Goal: Information Seeking & Learning: Learn about a topic

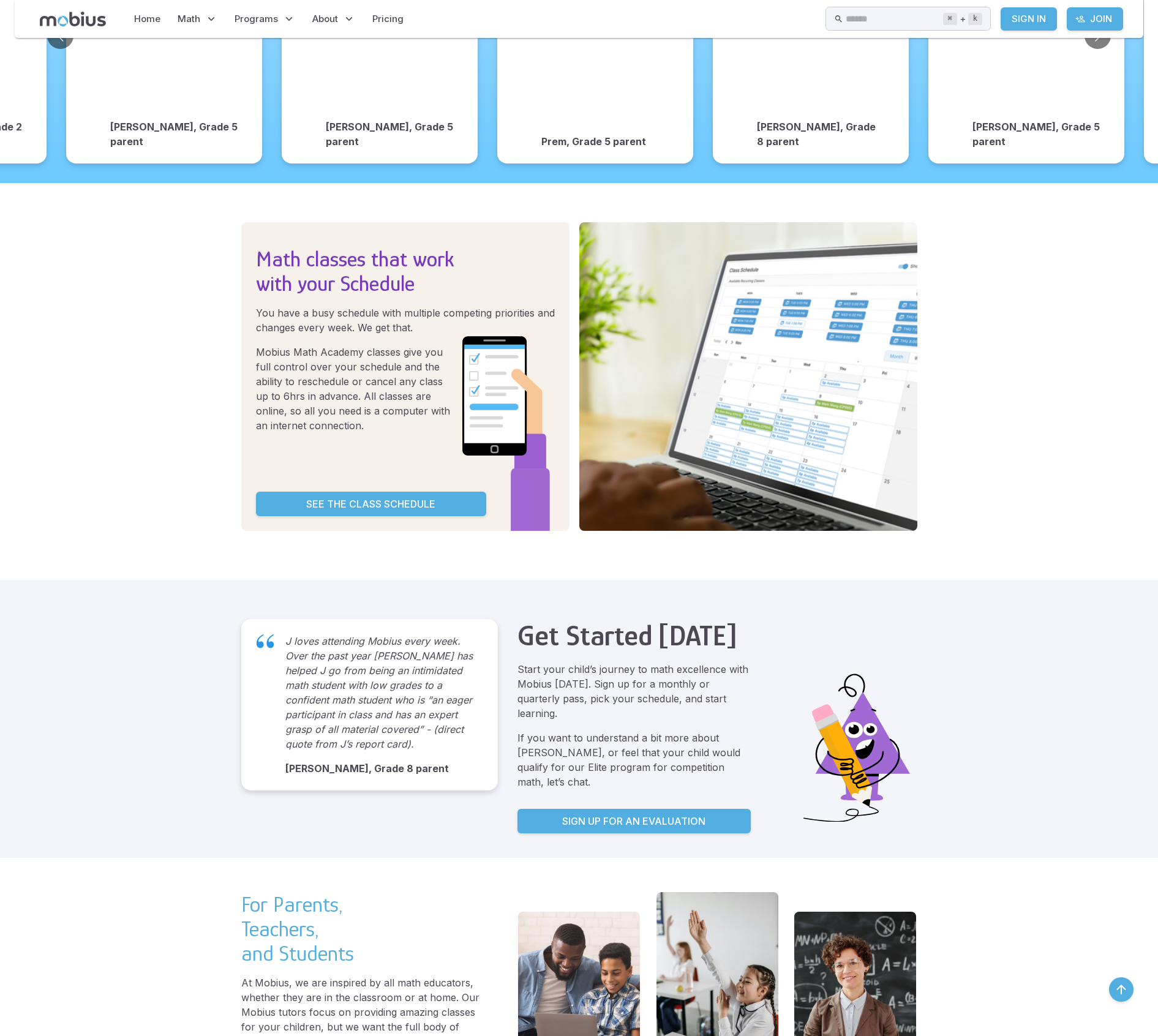
scroll to position [2012, 0]
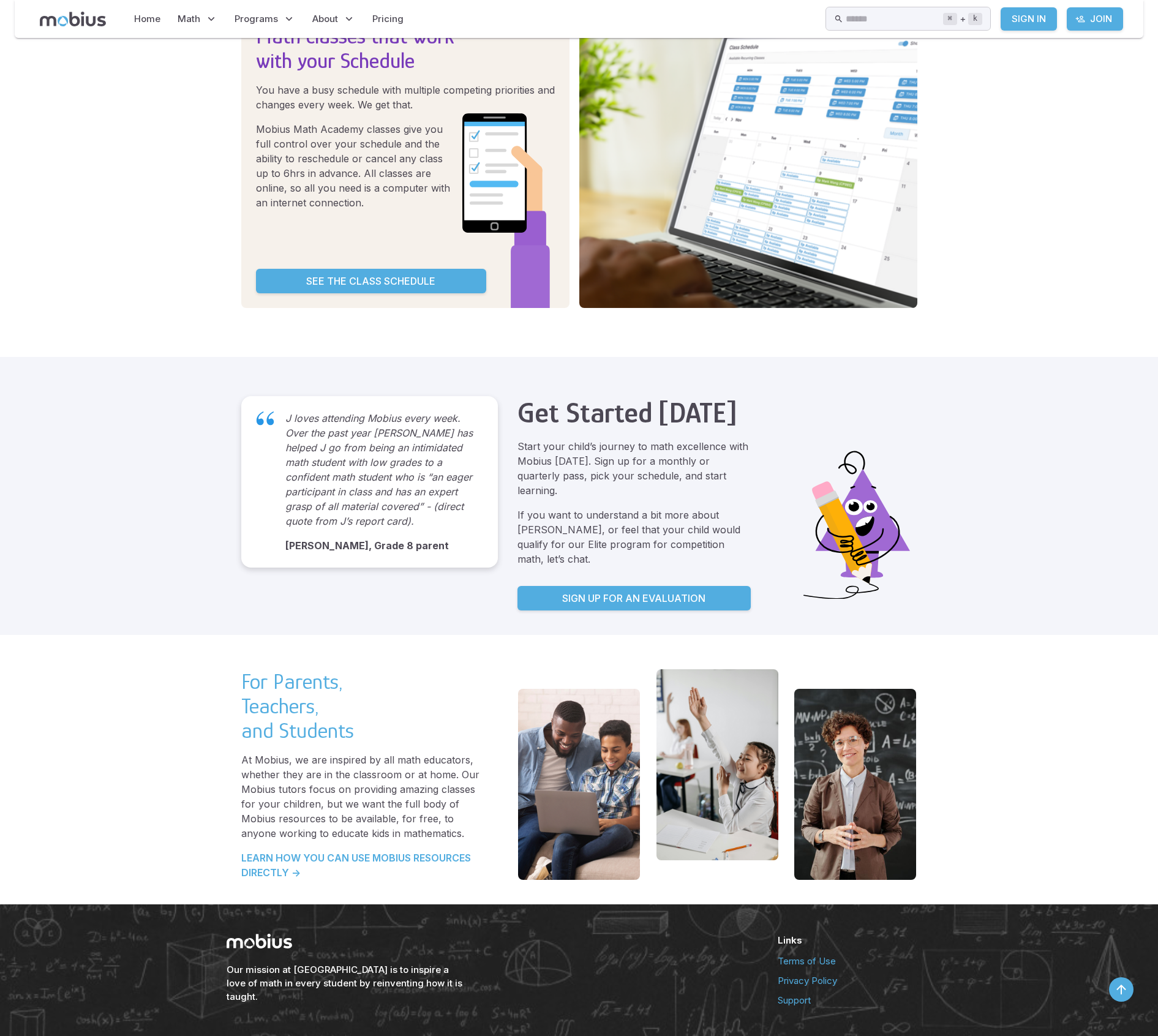
click at [818, 1035] on icon at bounding box center [819, 1056] width 11 height 11
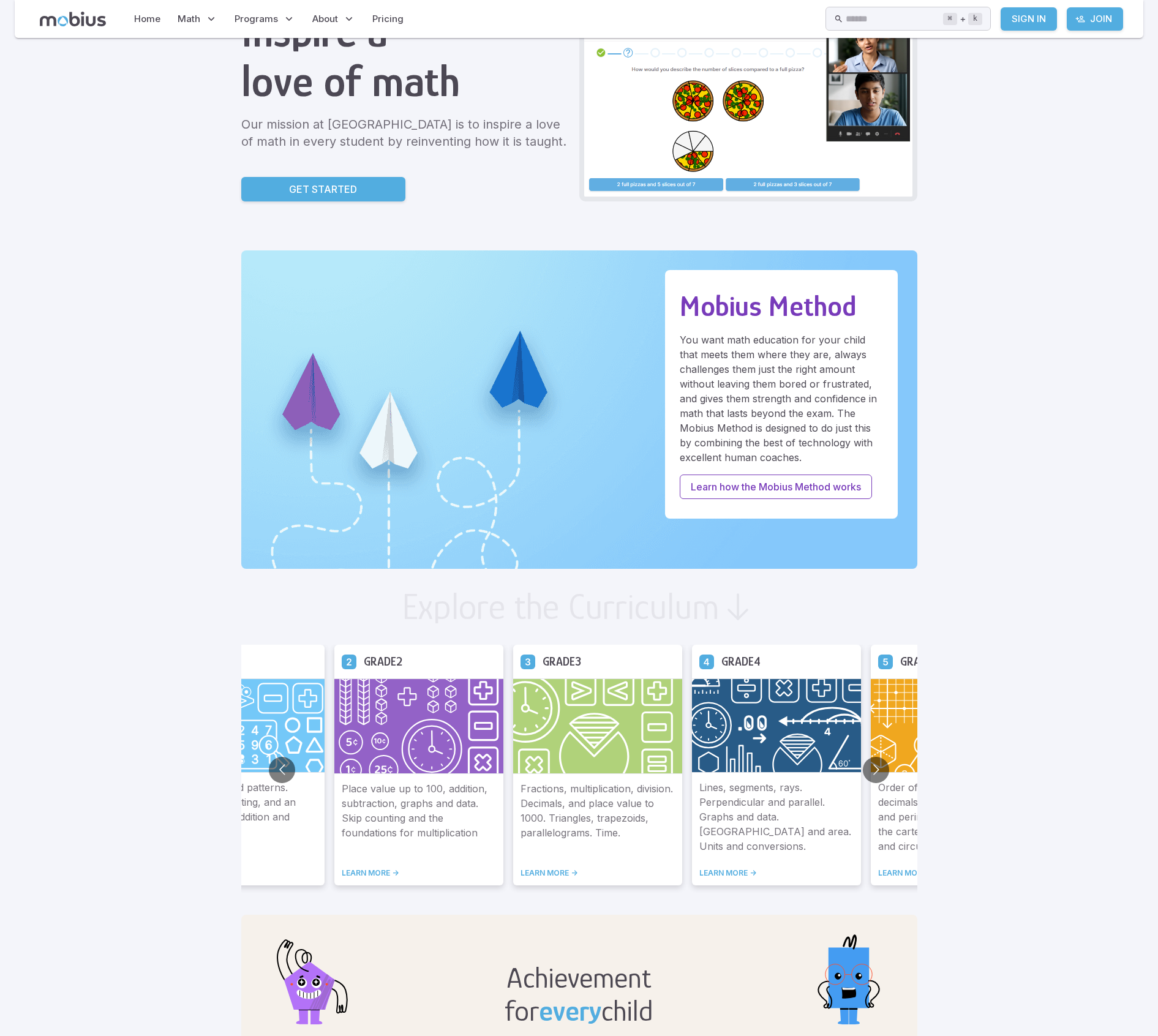
scroll to position [132, 0]
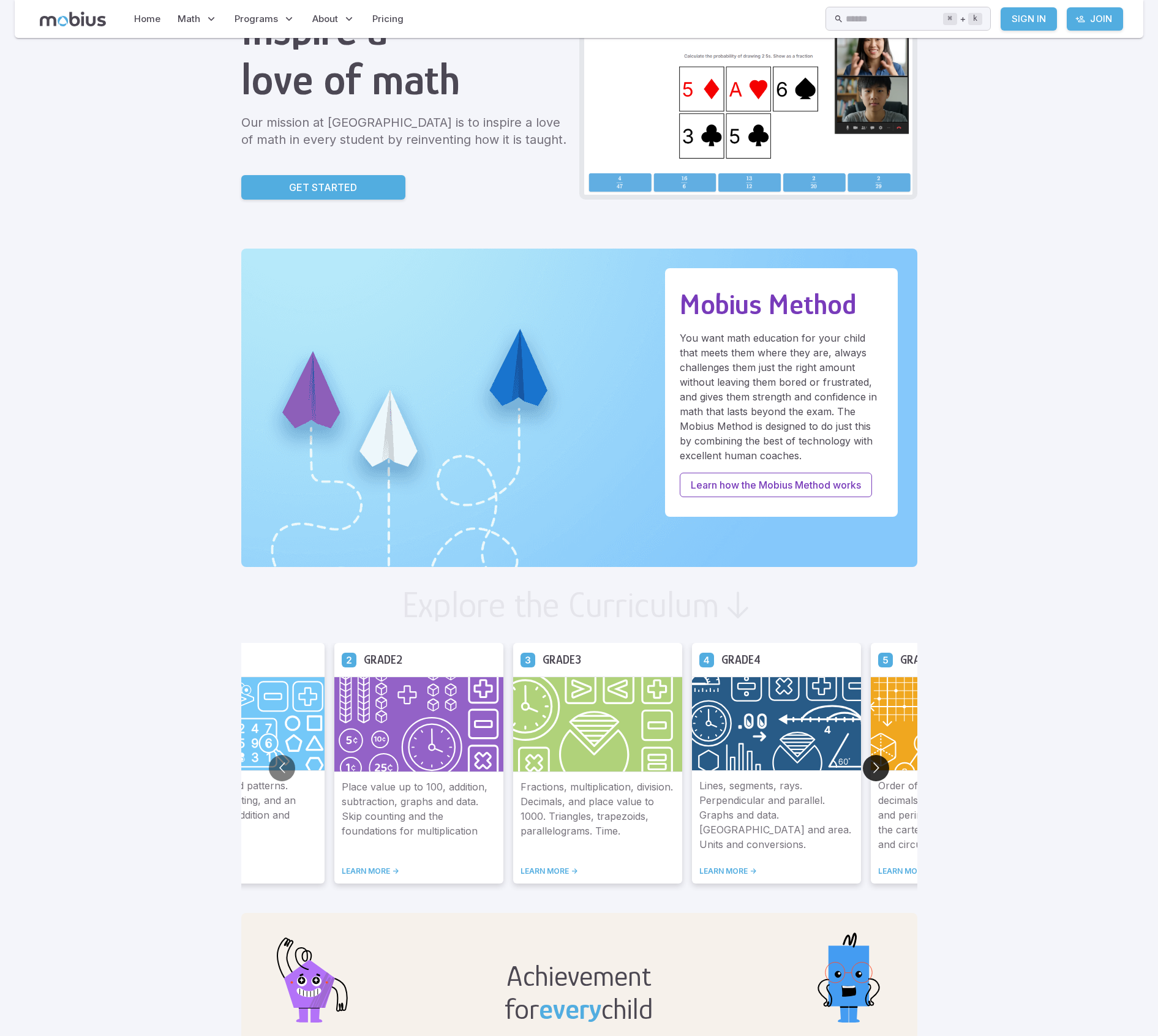
click at [868, 772] on button "Go to next slide" at bounding box center [876, 768] width 26 height 26
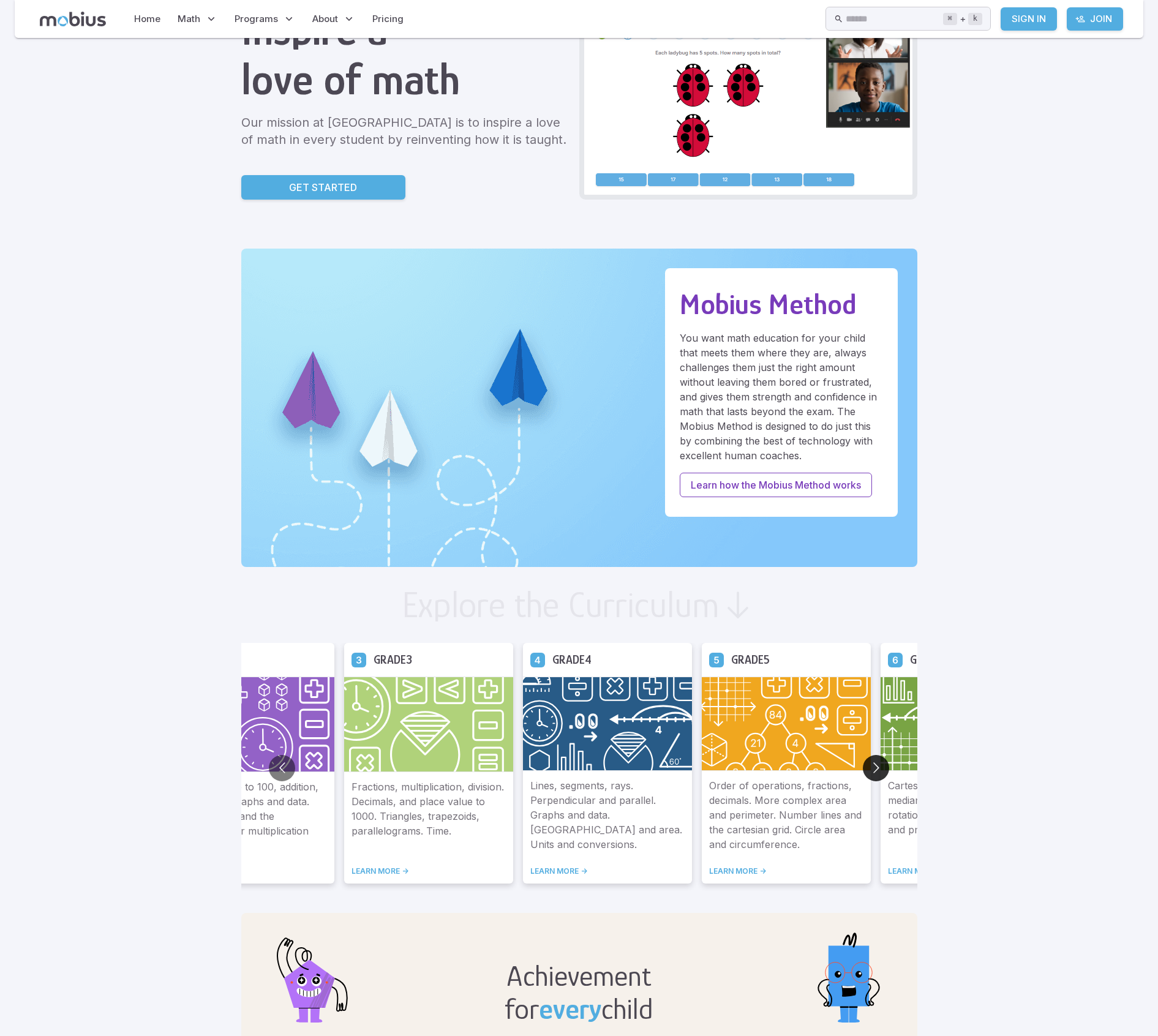
click at [868, 772] on button "Go to next slide" at bounding box center [876, 768] width 26 height 26
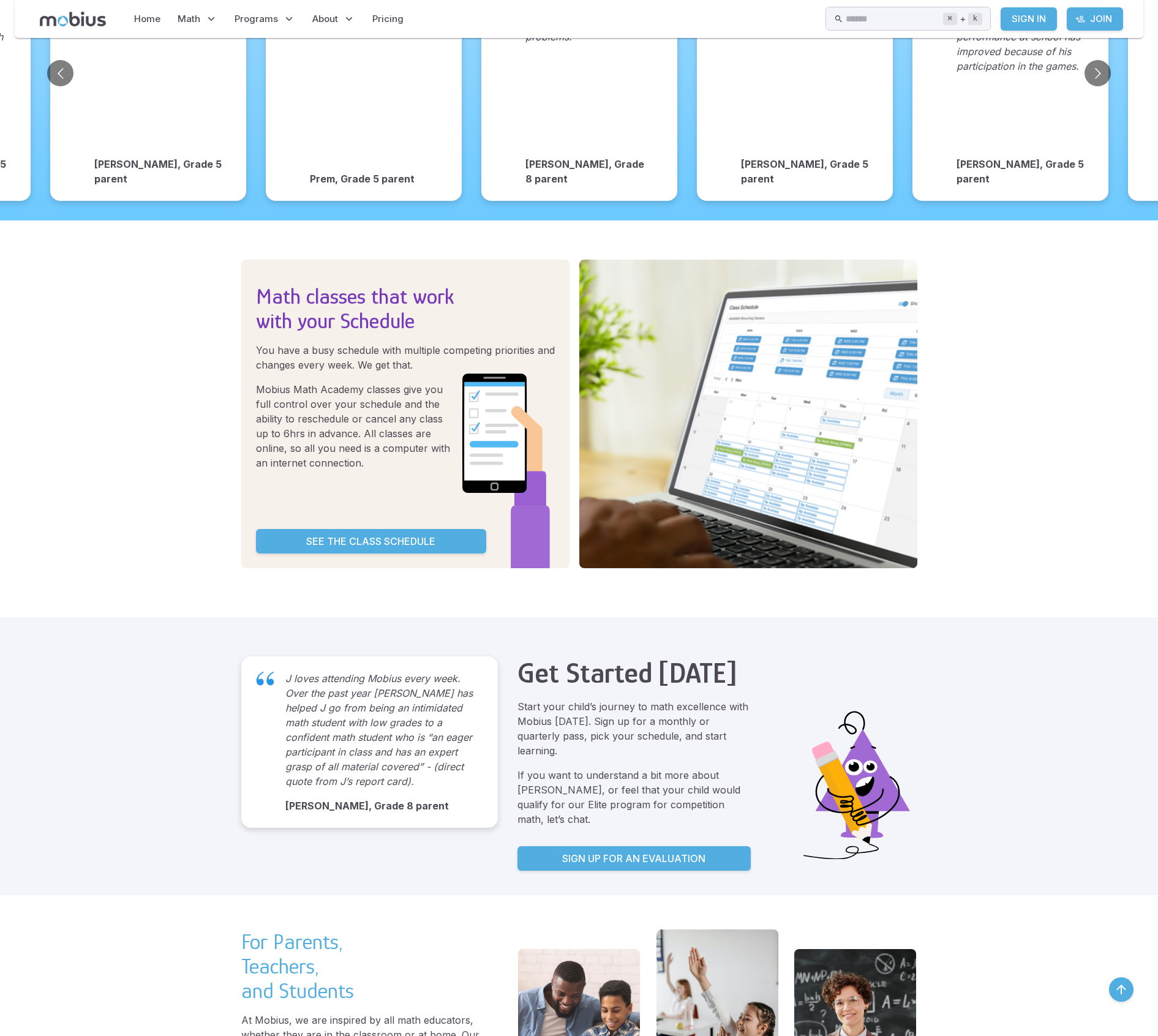
scroll to position [2012, 0]
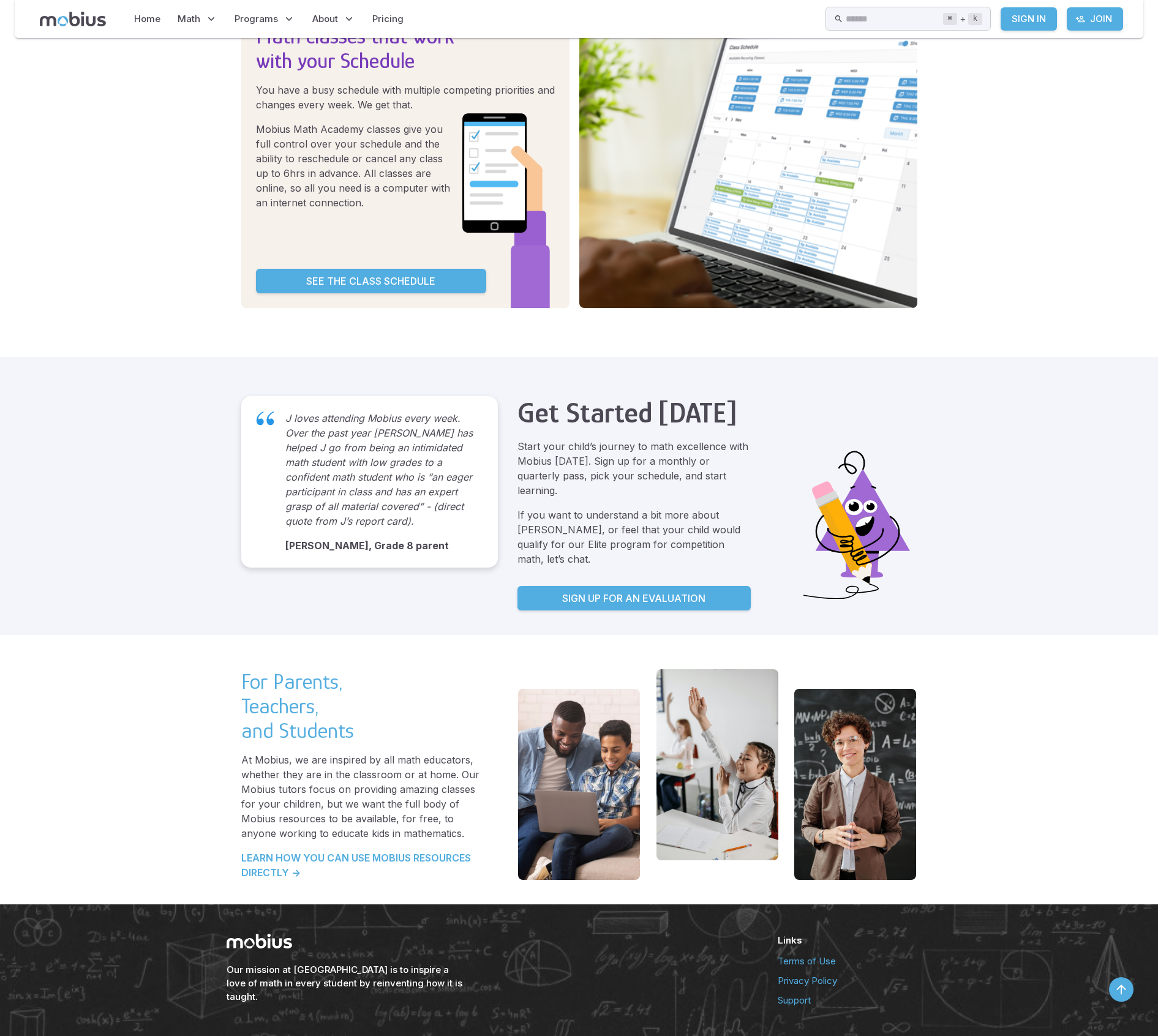
click at [1062, 661] on div "For Parents, Teachers, and Students At Mobius, we are inspired by all math educ…" at bounding box center [579, 770] width 1158 height 270
drag, startPoint x: 1061, startPoint y: 654, endPoint x: 1060, endPoint y: 645, distance: 9.1
click at [1061, 654] on div "For Parents, Teachers, and Students At Mobius, we are inspired by all math educ…" at bounding box center [579, 770] width 1158 height 270
